Goal: Task Accomplishment & Management: Manage account settings

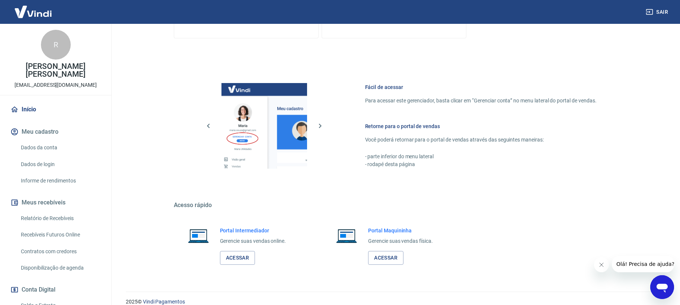
scroll to position [276, 0]
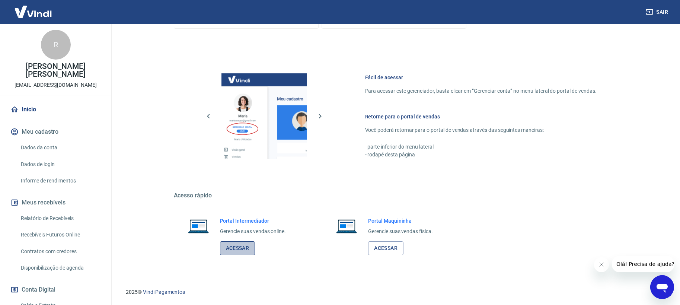
click at [234, 250] on link "Acessar" at bounding box center [237, 248] width 35 height 14
click at [241, 248] on link "Acessar" at bounding box center [237, 248] width 35 height 14
